Goal: Find specific page/section: Find specific page/section

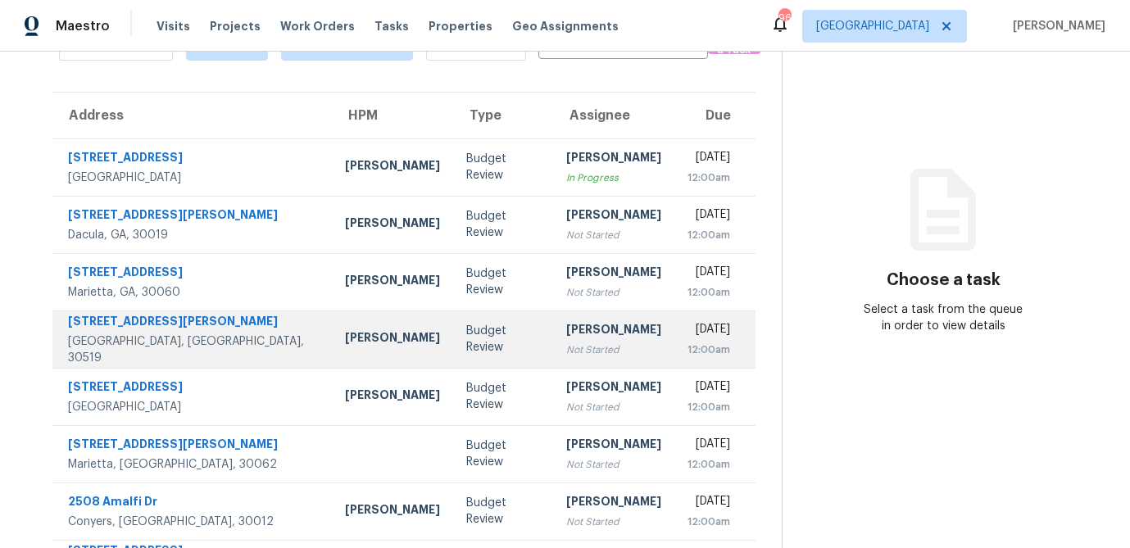
scroll to position [305, 0]
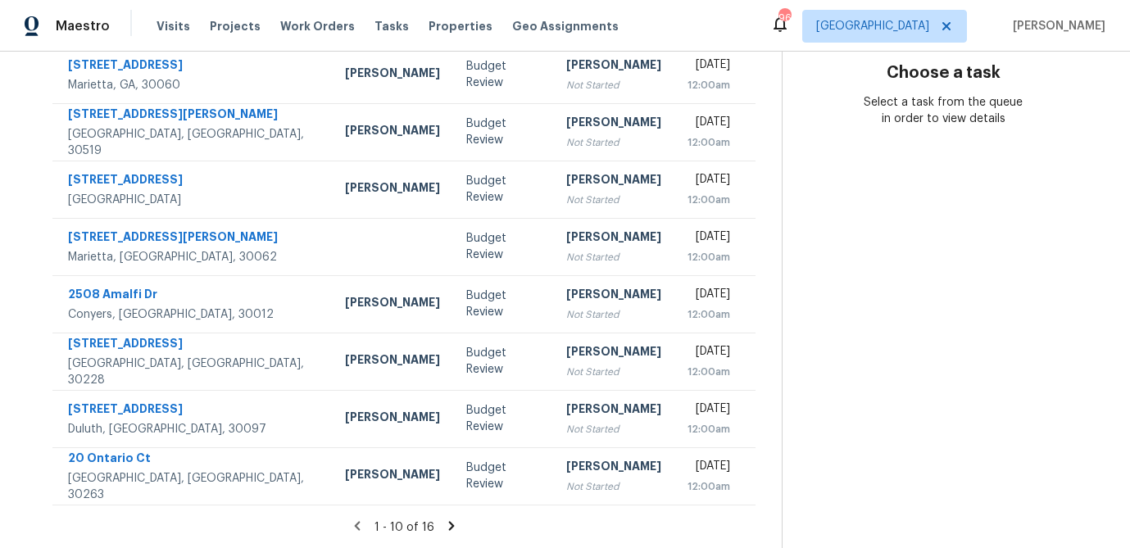
click at [448, 522] on icon at bounding box center [451, 525] width 6 height 9
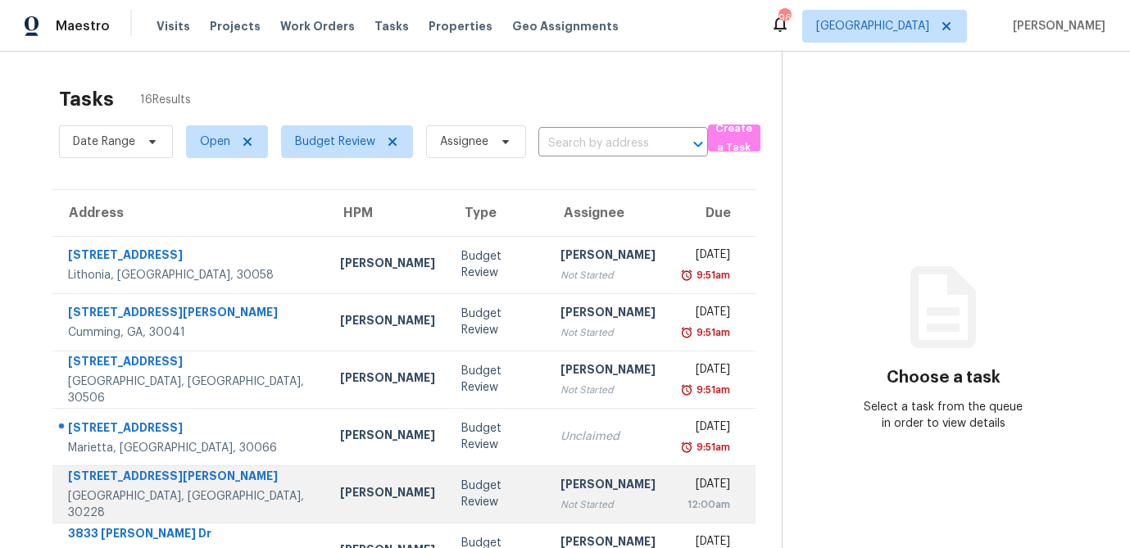
scroll to position [75, 0]
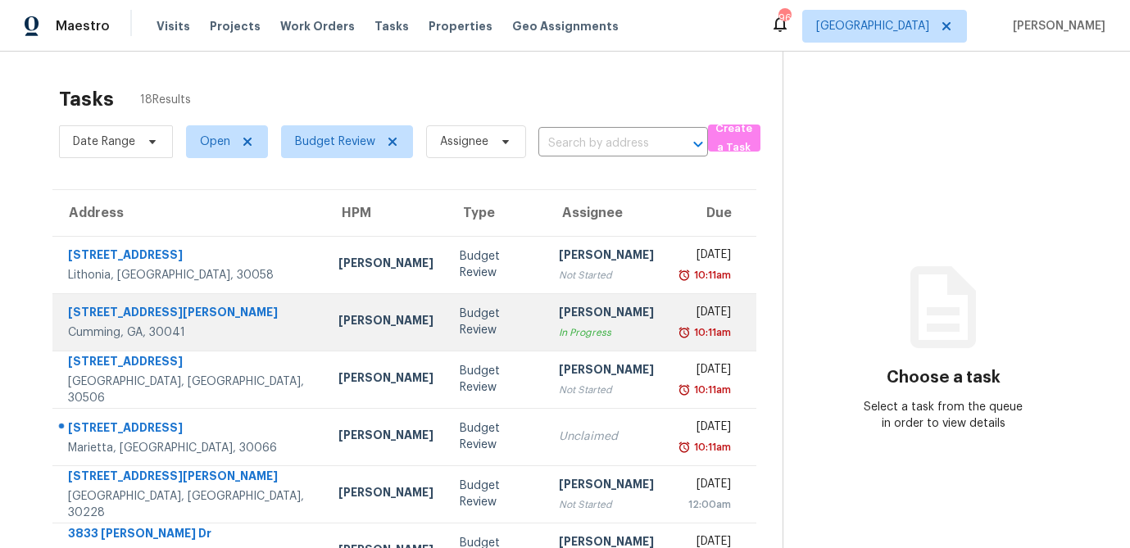
scroll to position [75, 0]
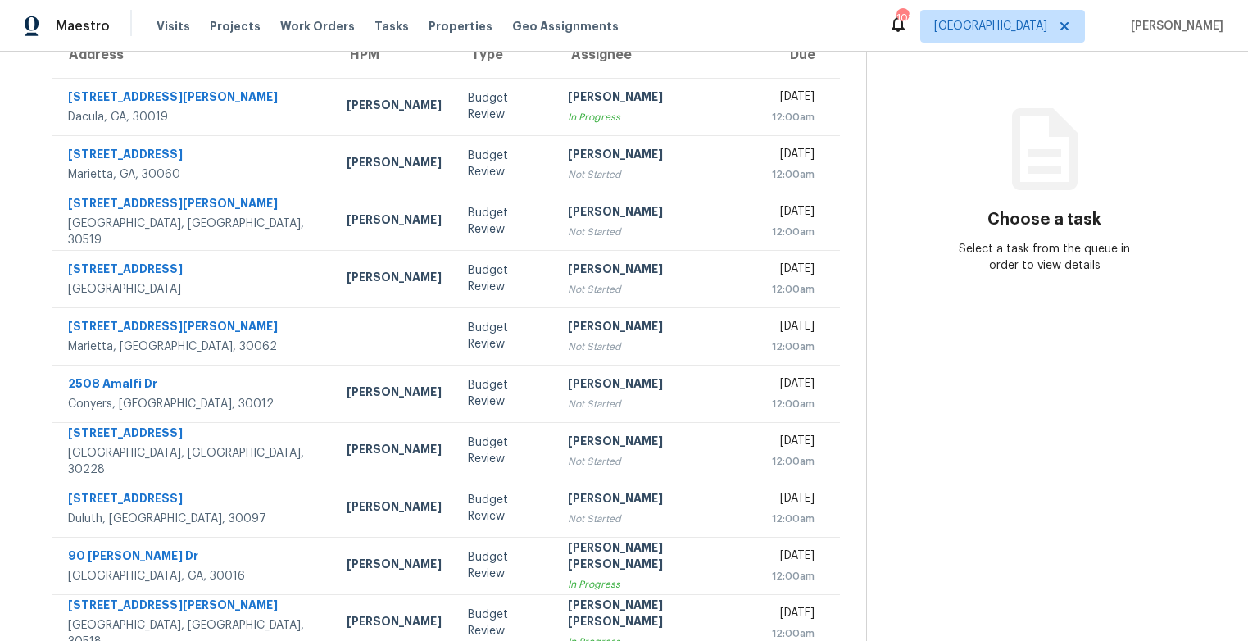
scroll to position [213, 0]
